Goal: Information Seeking & Learning: Learn about a topic

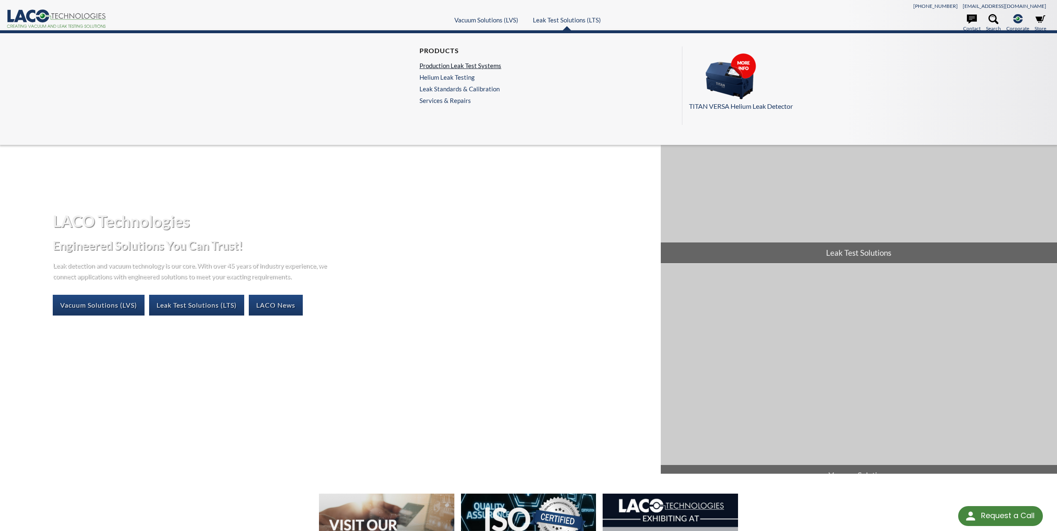
click at [484, 66] on link "Production Leak Test Systems" at bounding box center [461, 65] width 82 height 7
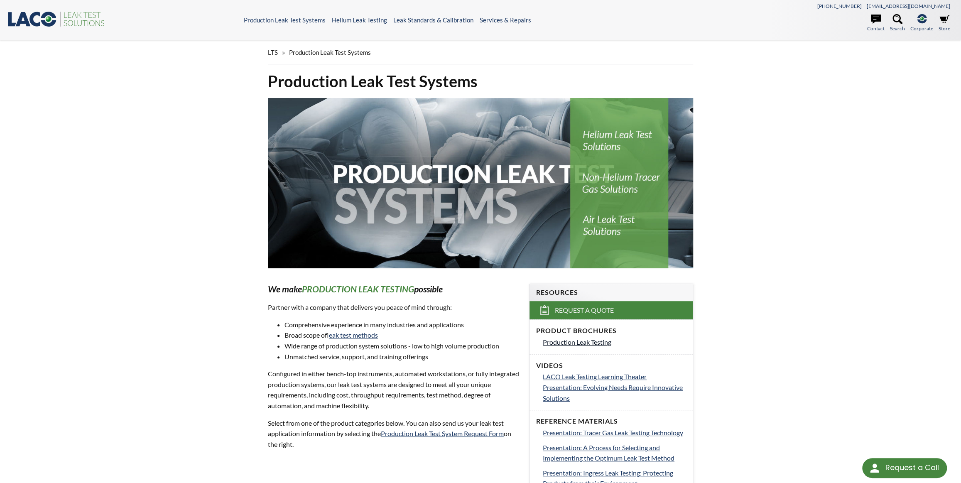
click at [573, 338] on span "Production Leak Testing" at bounding box center [577, 342] width 69 height 8
select select "Language Translate Widget"
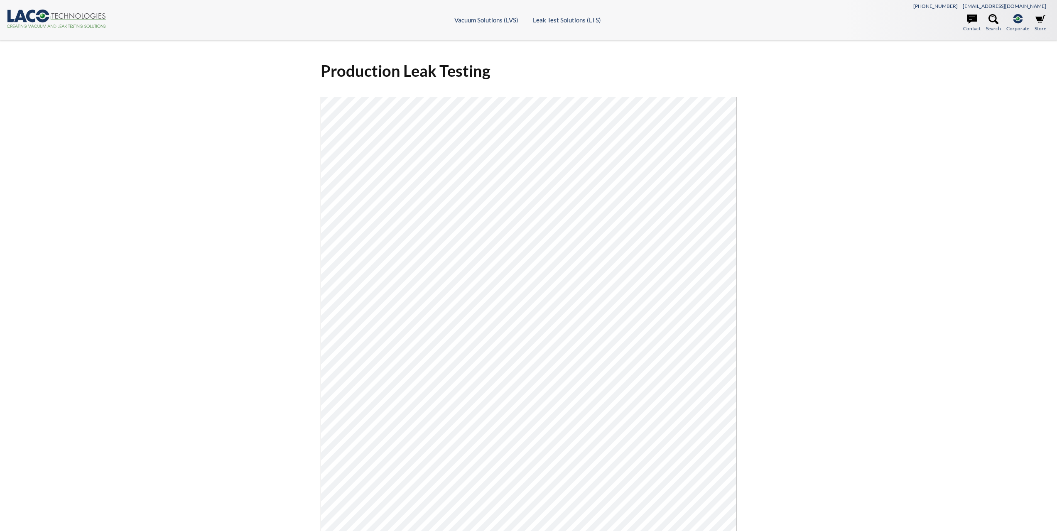
select select "Language Translate Widget"
